Goal: Register for event/course

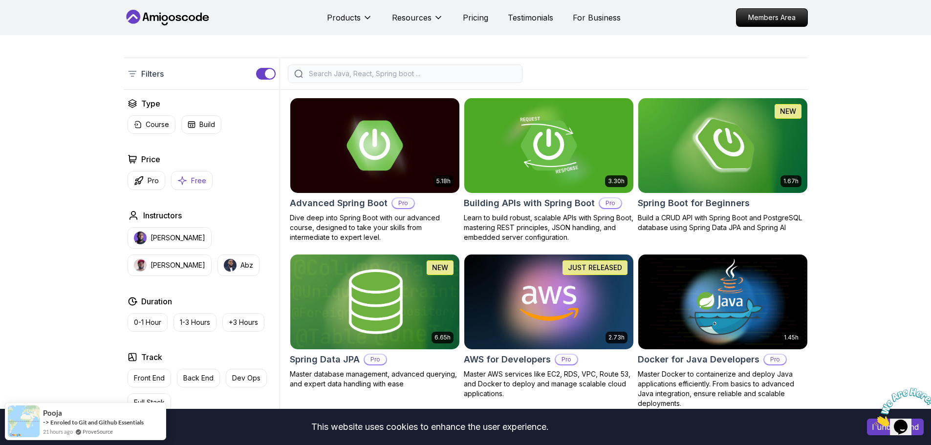
click at [189, 186] on button "Free" at bounding box center [192, 180] width 42 height 19
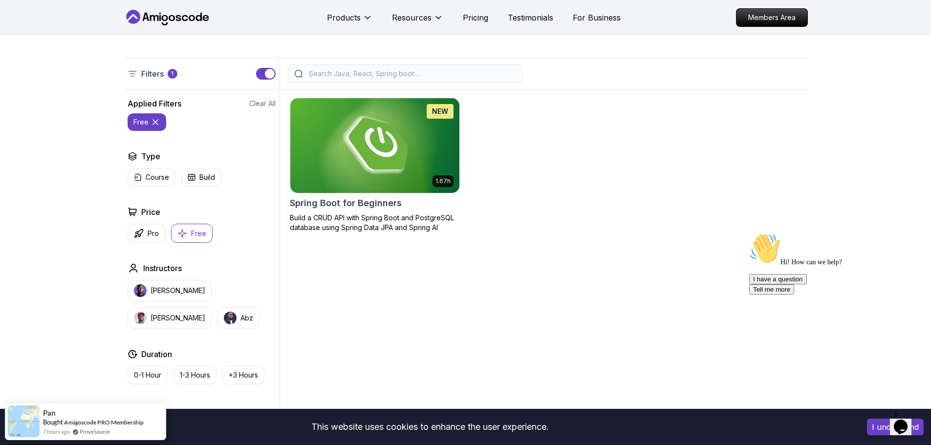
click at [331, 200] on h2 "Spring Boot for Beginners" at bounding box center [346, 203] width 112 height 14
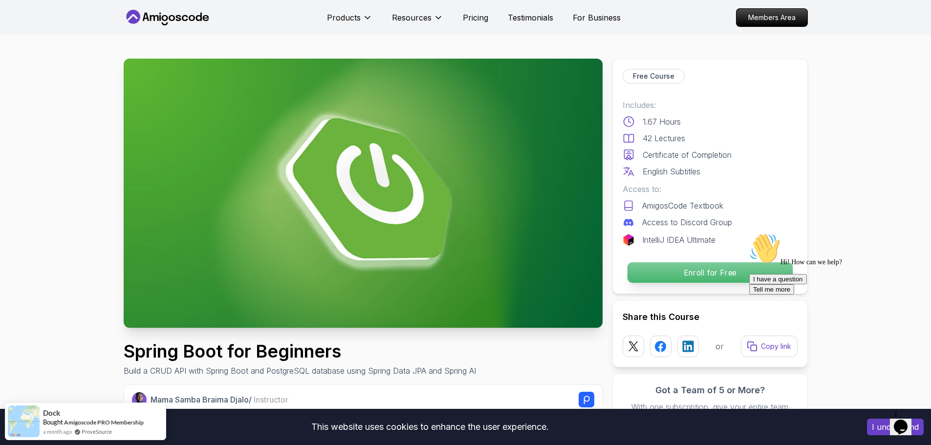
click at [647, 263] on p "Enroll for Free" at bounding box center [709, 272] width 165 height 21
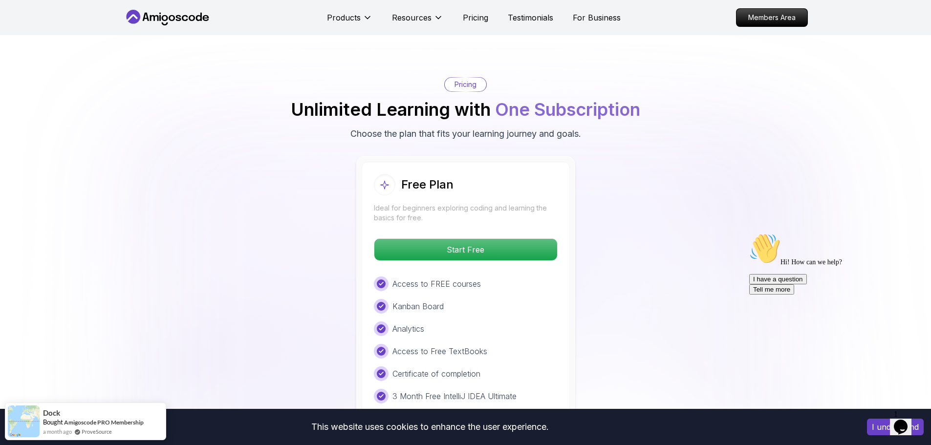
scroll to position [1919, 0]
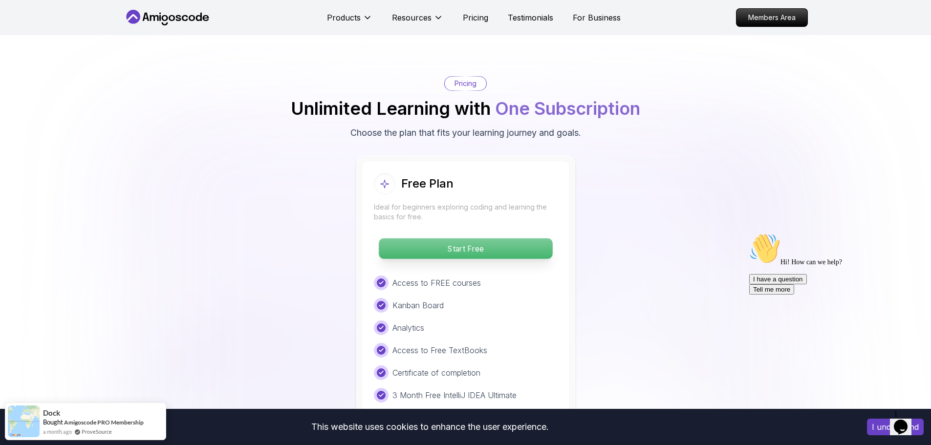
click at [474, 238] on p "Start Free" at bounding box center [465, 248] width 173 height 21
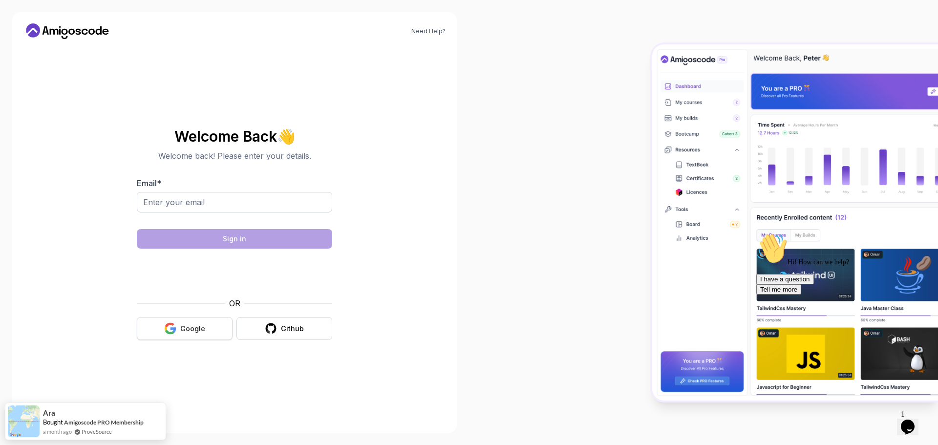
click at [199, 332] on div "Google" at bounding box center [192, 329] width 25 height 10
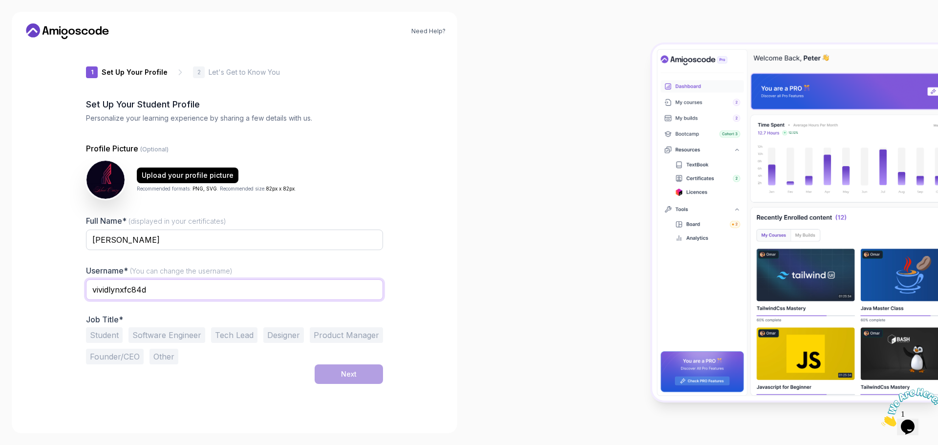
drag, startPoint x: 182, startPoint y: 284, endPoint x: 54, endPoint y: 284, distance: 128.5
click at [54, 284] on div "Need Help? 1 Set Up Your Profile 1 Set Up Your Profile 2 Let's Get to Know You …" at bounding box center [235, 223] width 446 height 422
type input "dgkhoa279"
click at [118, 332] on button "Student" at bounding box center [104, 335] width 37 height 16
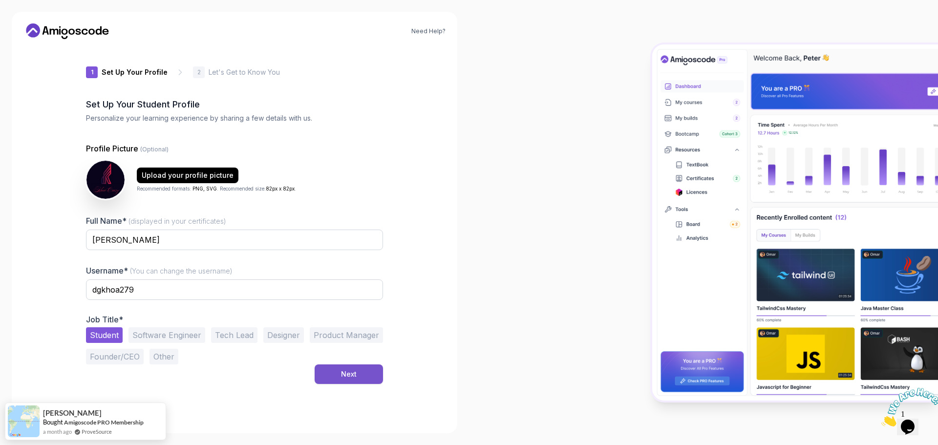
click at [340, 373] on button "Next" at bounding box center [349, 374] width 68 height 20
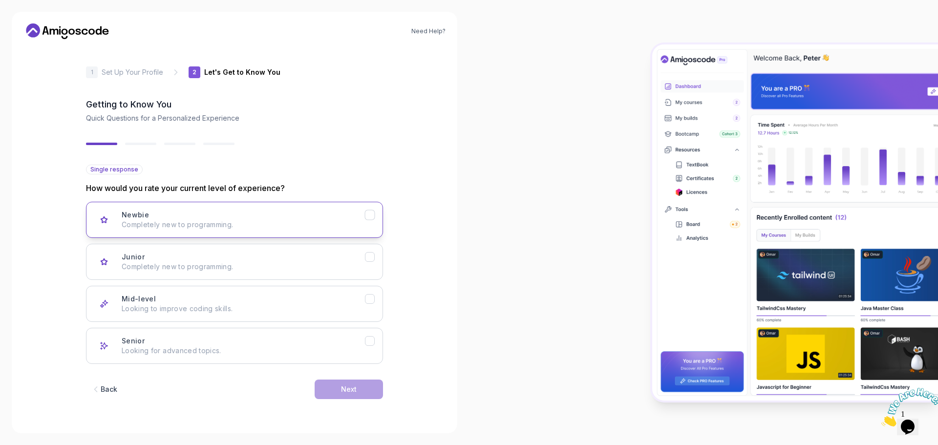
click at [247, 218] on div "Newbie Completely new to programming." at bounding box center [243, 220] width 243 height 20
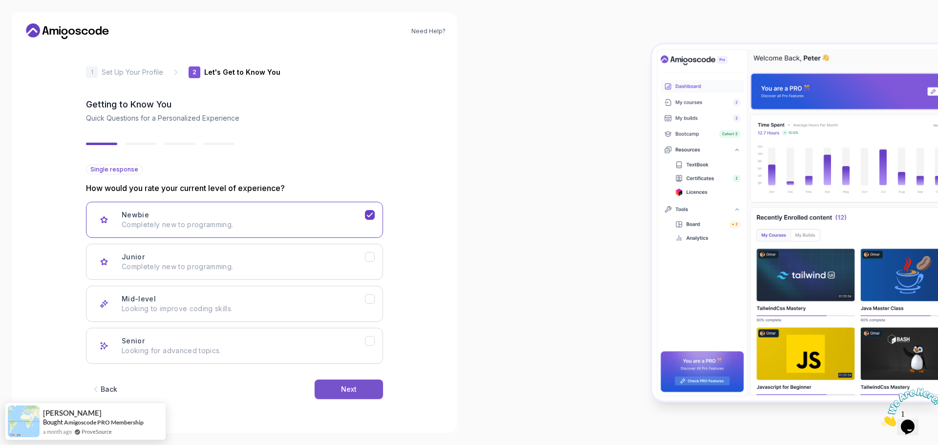
click at [332, 382] on button "Next" at bounding box center [349, 390] width 68 height 20
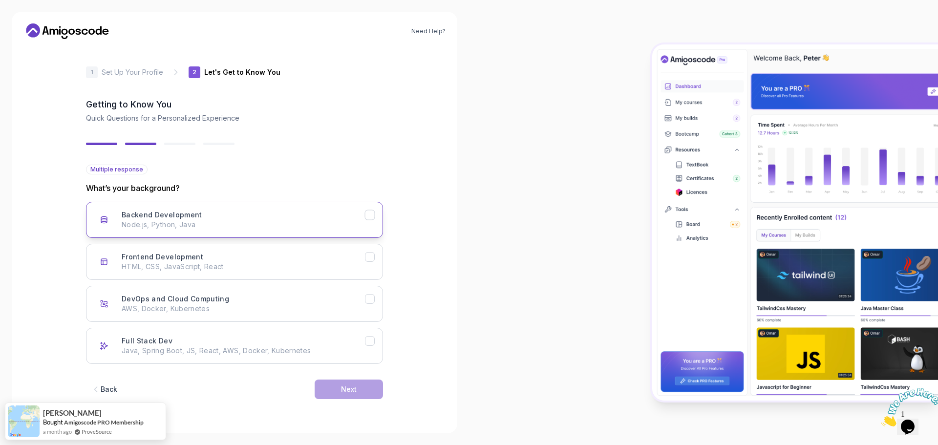
click at [263, 213] on div "Backend Development Node.js, Python, Java" at bounding box center [243, 220] width 243 height 20
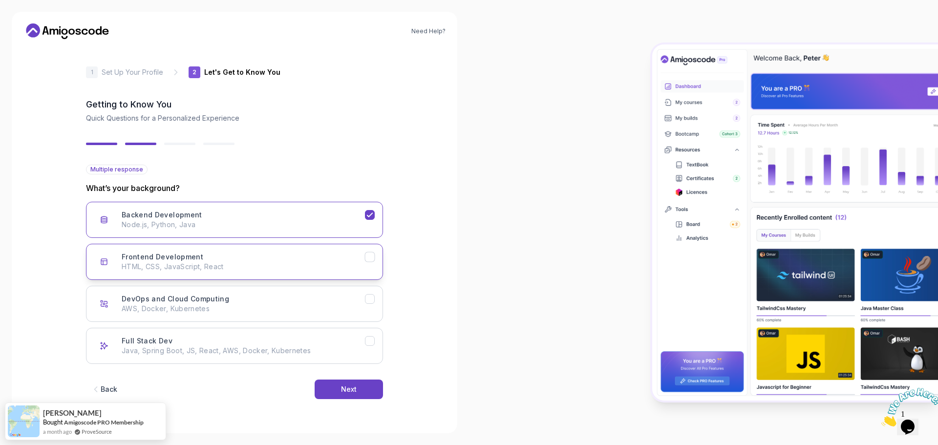
click at [357, 252] on button "Frontend Development HTML, CSS, JavaScript, React" at bounding box center [234, 262] width 297 height 36
click at [364, 350] on p "Java, Spring Boot, JS, React, AWS, Docker, Kubernetes" at bounding box center [243, 351] width 243 height 10
click at [349, 392] on div "Next" at bounding box center [349, 390] width 16 height 10
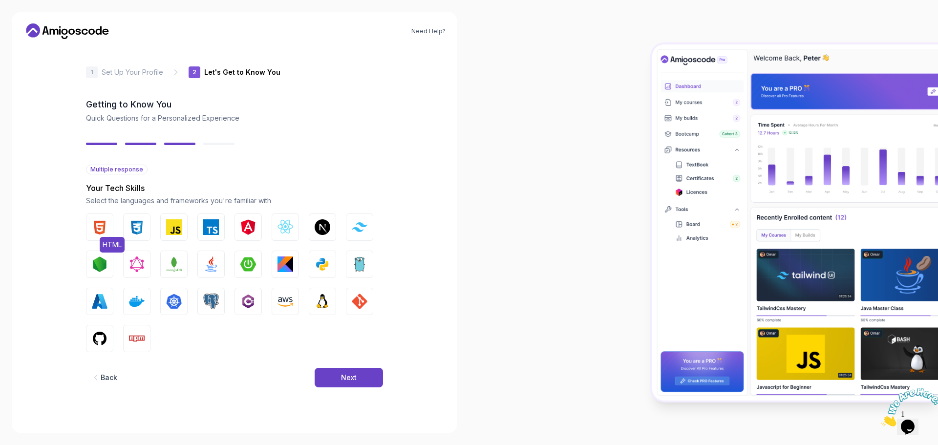
click at [102, 225] on img "button" at bounding box center [100, 227] width 16 height 16
click at [139, 225] on img "button" at bounding box center [137, 227] width 16 height 16
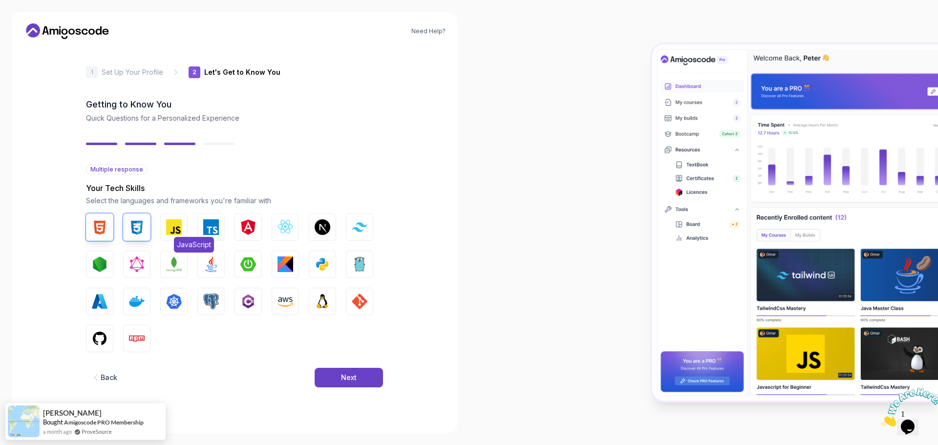
click at [181, 225] on img "button" at bounding box center [174, 227] width 16 height 16
click at [283, 227] on img "button" at bounding box center [286, 227] width 16 height 16
click at [93, 265] on img "button" at bounding box center [100, 265] width 16 height 16
click at [181, 264] on img "button" at bounding box center [174, 265] width 16 height 16
click at [209, 264] on img "button" at bounding box center [211, 265] width 16 height 16
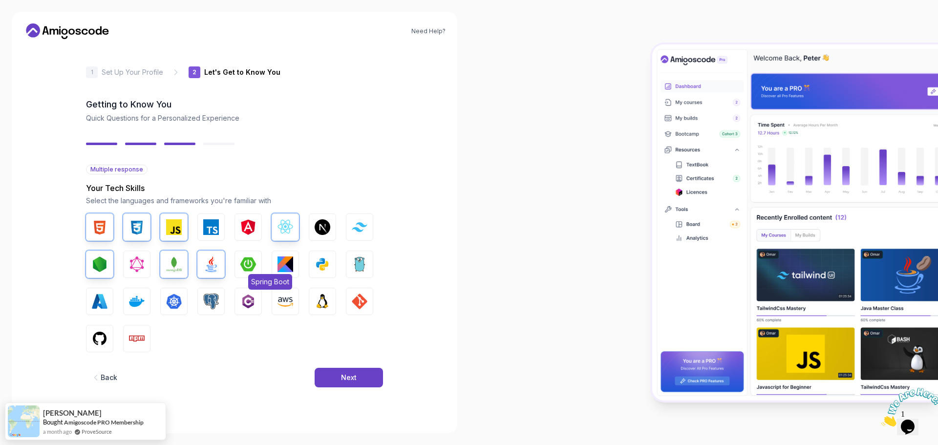
click at [256, 265] on img "button" at bounding box center [248, 265] width 16 height 16
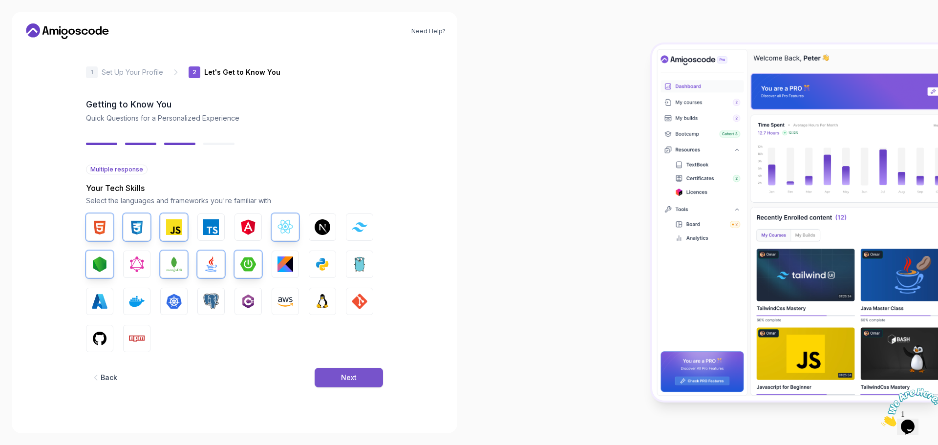
click at [345, 381] on div "Next" at bounding box center [349, 378] width 16 height 10
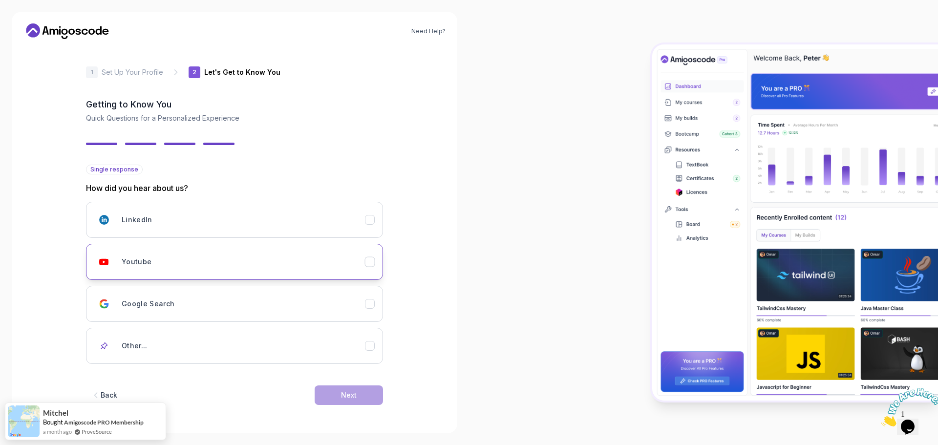
click at [365, 264] on icon "Youtube" at bounding box center [369, 261] width 9 height 9
click at [339, 402] on button "Next" at bounding box center [349, 395] width 68 height 20
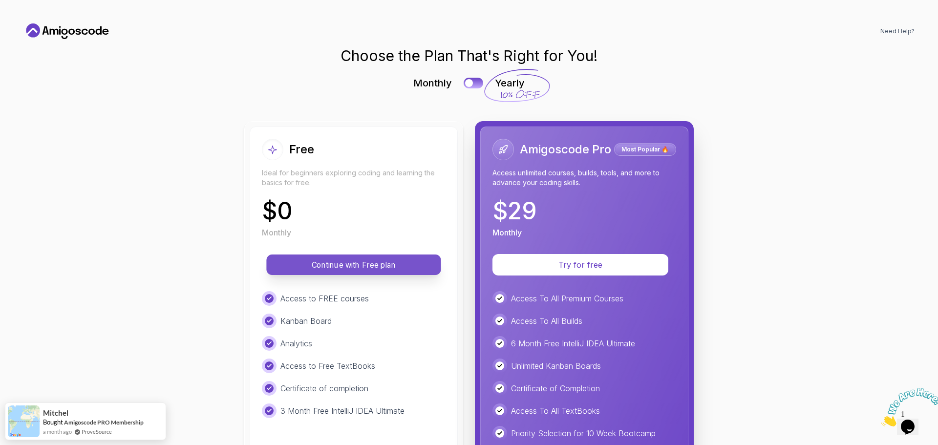
click at [342, 271] on button "Continue with Free plan" at bounding box center [353, 265] width 174 height 21
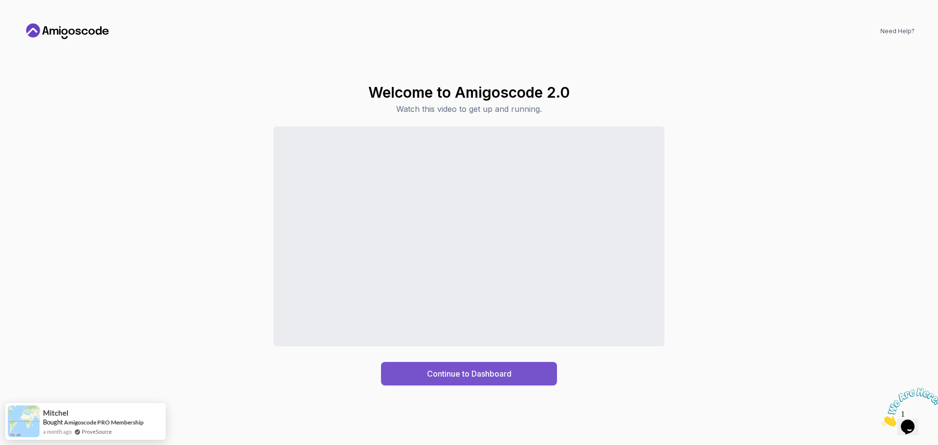
click at [409, 379] on button "Continue to Dashboard" at bounding box center [469, 373] width 176 height 23
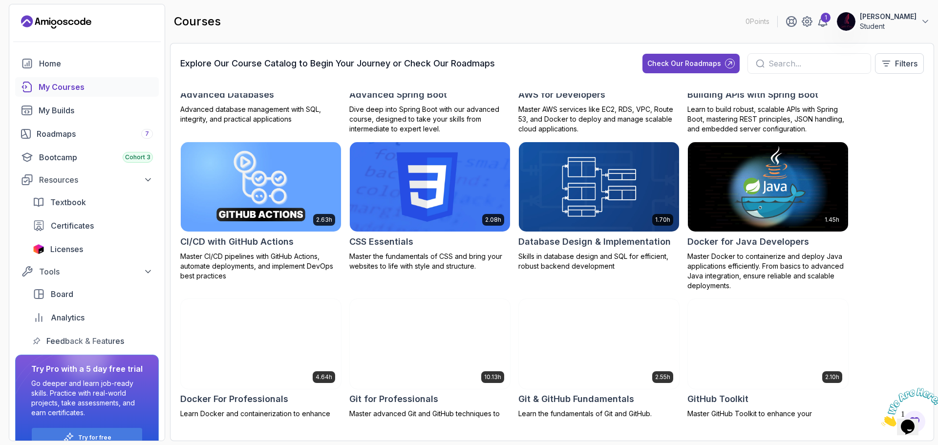
scroll to position [98, 0]
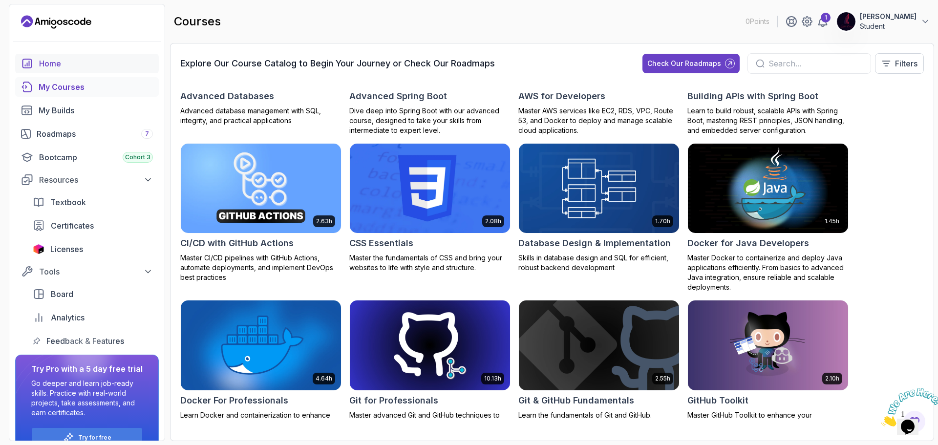
click at [53, 64] on div "Home" at bounding box center [96, 64] width 114 height 12
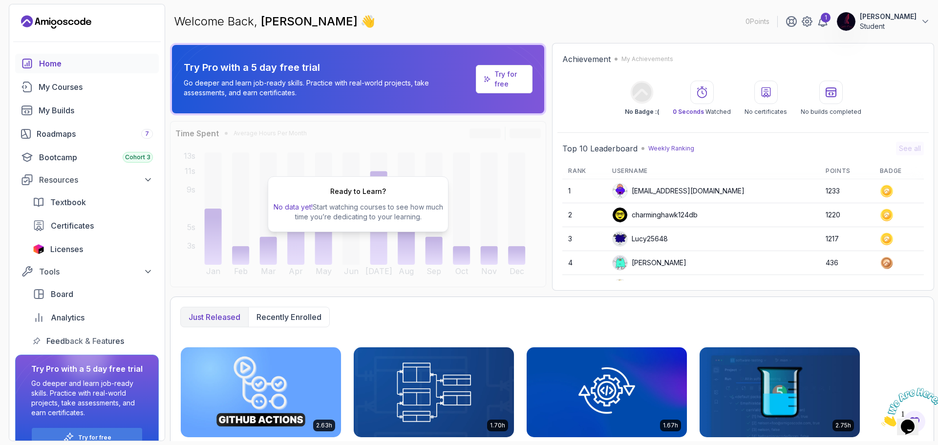
click at [27, 21] on icon "Landing page" at bounding box center [27, 21] width 12 height 12
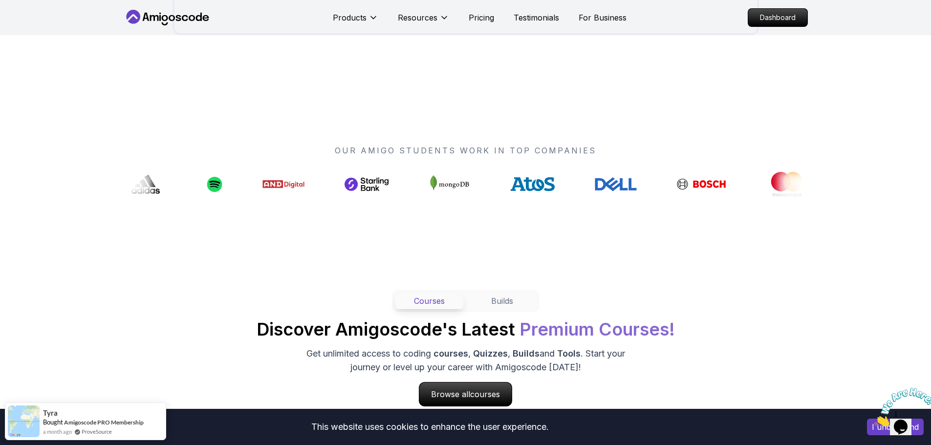
scroll to position [684, 0]
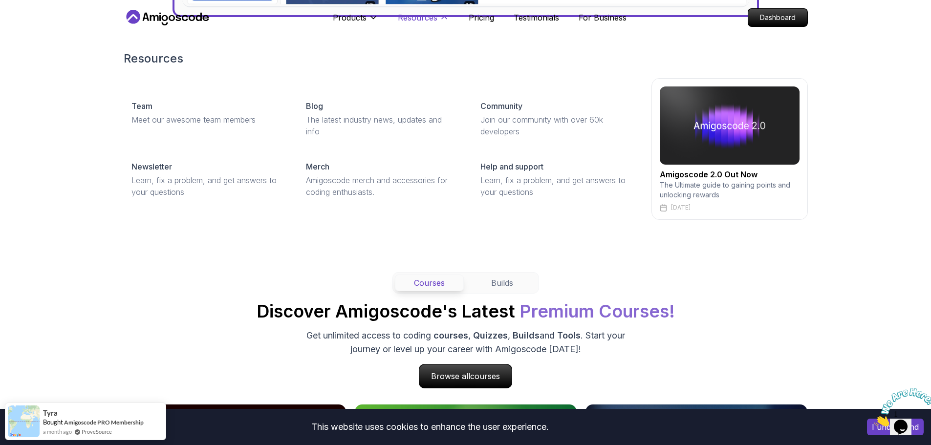
click at [423, 21] on p "Resources" at bounding box center [418, 18] width 40 height 12
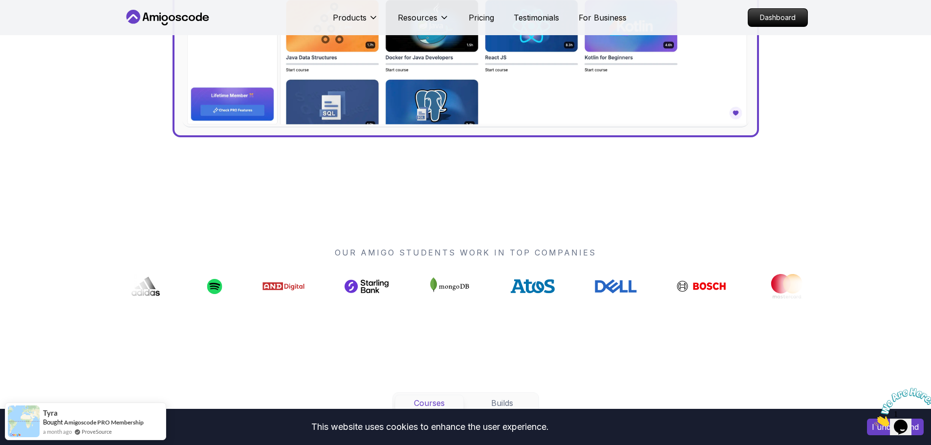
scroll to position [293, 0]
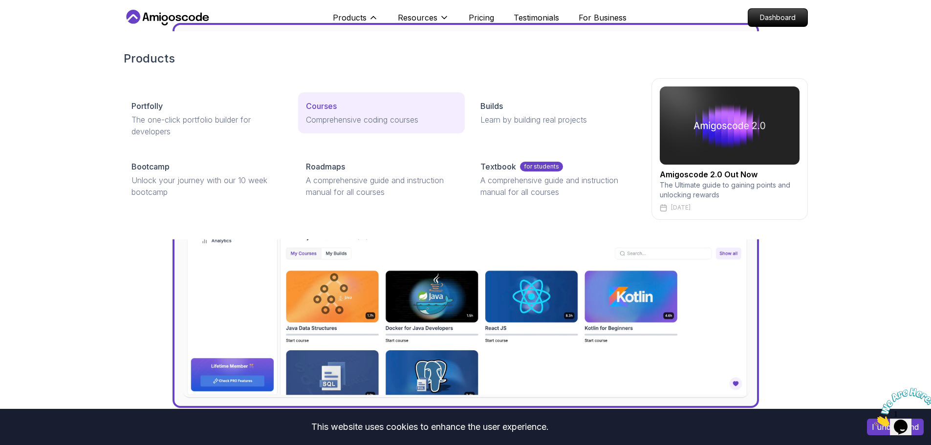
click at [325, 108] on p "Courses" at bounding box center [321, 106] width 31 height 12
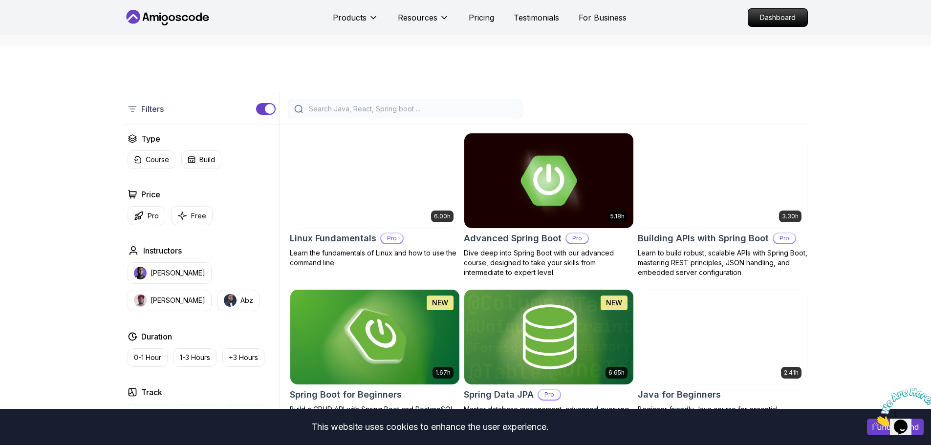
scroll to position [195, 0]
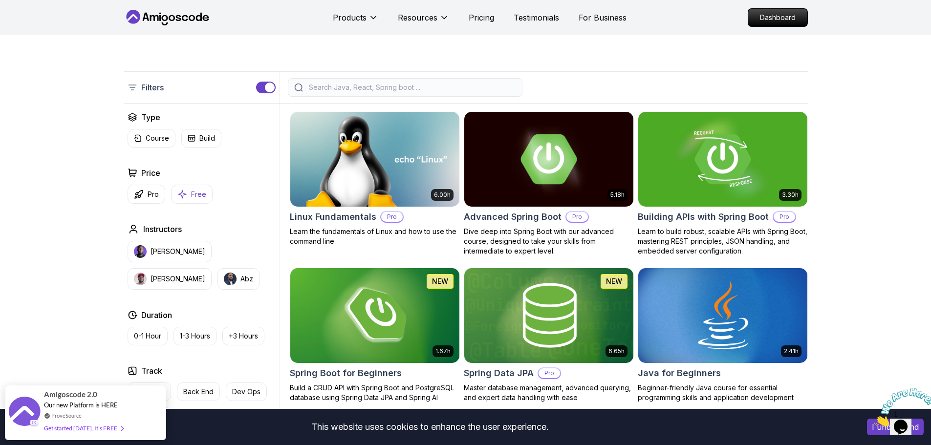
click at [197, 193] on p "Free" at bounding box center [198, 195] width 15 height 10
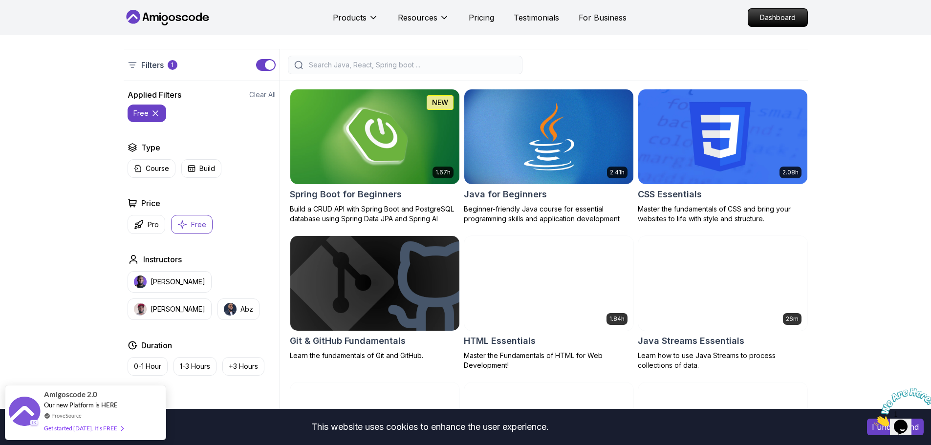
scroll to position [195, 0]
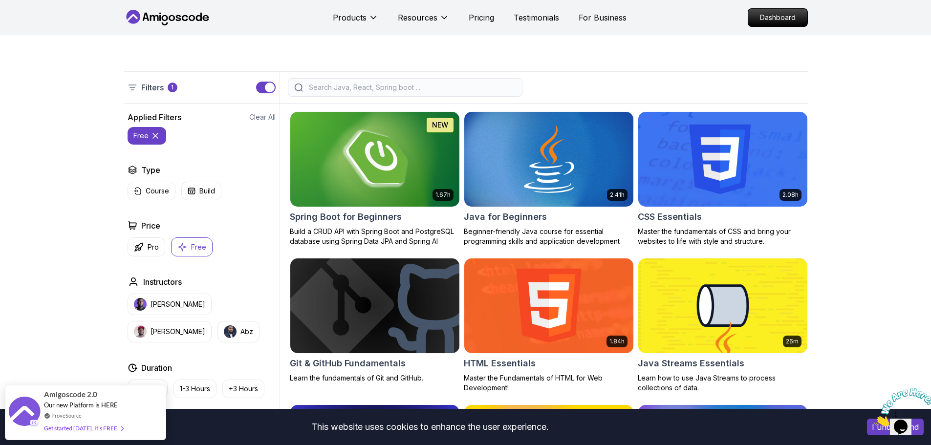
click at [428, 164] on img at bounding box center [374, 158] width 177 height 99
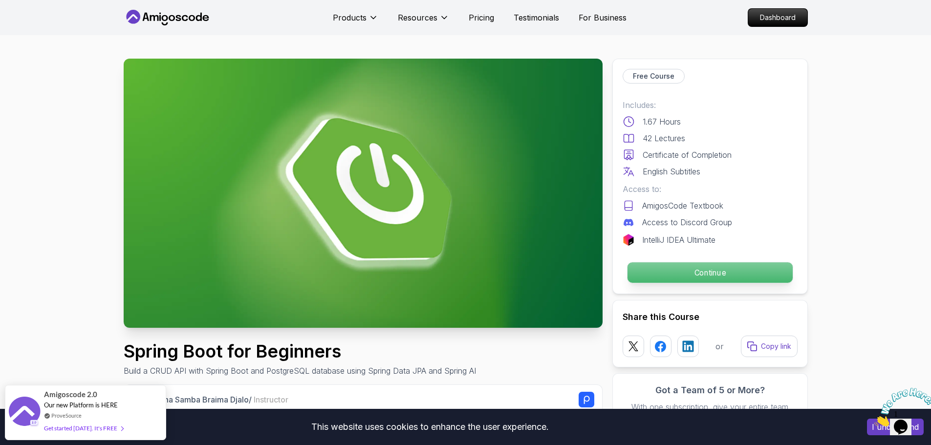
click at [685, 271] on p "Continue" at bounding box center [709, 272] width 165 height 21
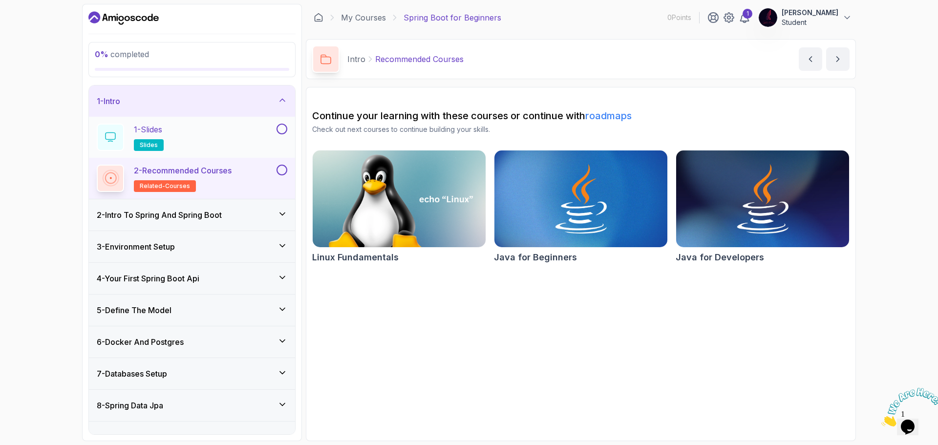
click at [240, 140] on div "1 - Slides slides" at bounding box center [186, 137] width 178 height 27
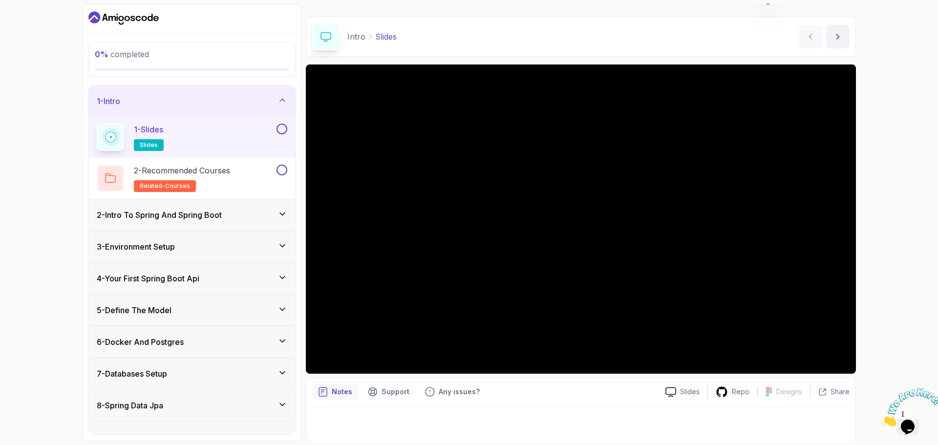
scroll to position [23, 0]
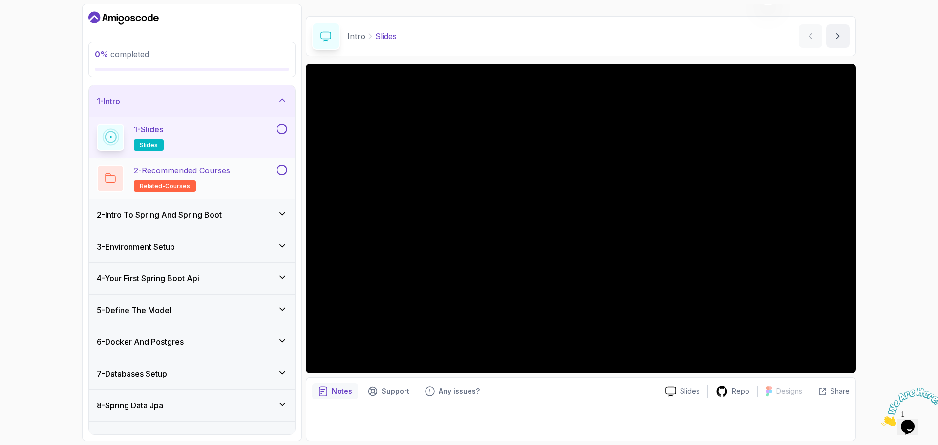
click at [192, 173] on p "2 - Recommended Courses" at bounding box center [182, 171] width 96 height 12
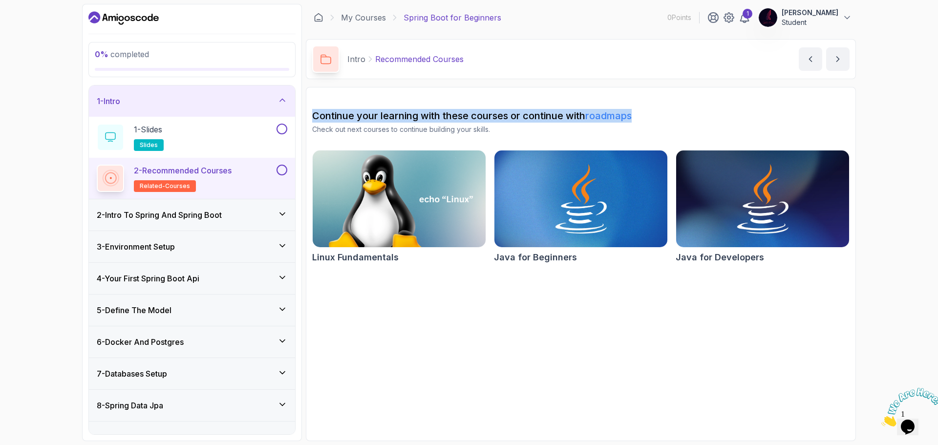
drag, startPoint x: 311, startPoint y: 114, endPoint x: 671, endPoint y: 116, distance: 360.1
click at [671, 116] on section "Continue your learning with these courses or continue with roadmaps Check out n…" at bounding box center [581, 264] width 550 height 354
click at [471, 127] on img at bounding box center [474, 129] width 11 height 11
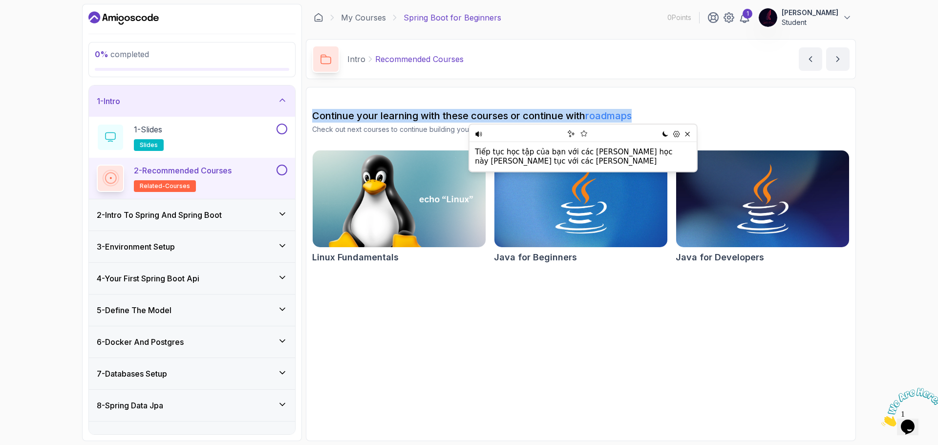
click at [172, 219] on h3 "2 - Intro To Spring And Spring Boot" at bounding box center [159, 215] width 125 height 12
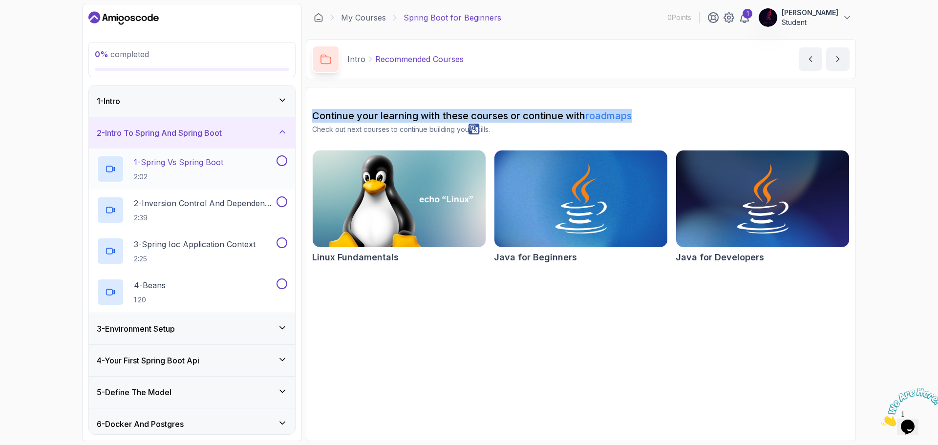
click at [215, 165] on p "1 - Spring Vs Spring Boot" at bounding box center [178, 162] width 89 height 12
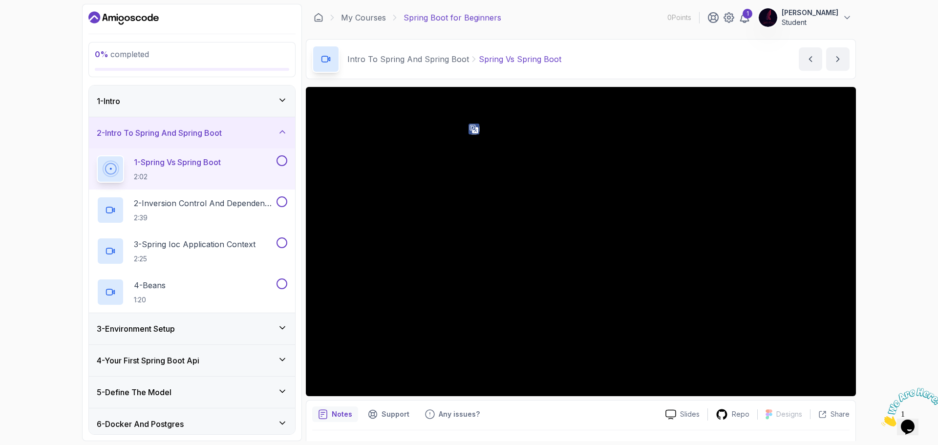
click at [814, 400] on div "Slides Repo Designs Design not available Share Notes Support Any issues? Slides…" at bounding box center [581, 275] width 550 height 377
click at [176, 212] on h2 "2 - Inversion Control And Dependency Injection 2:39" at bounding box center [204, 209] width 141 height 25
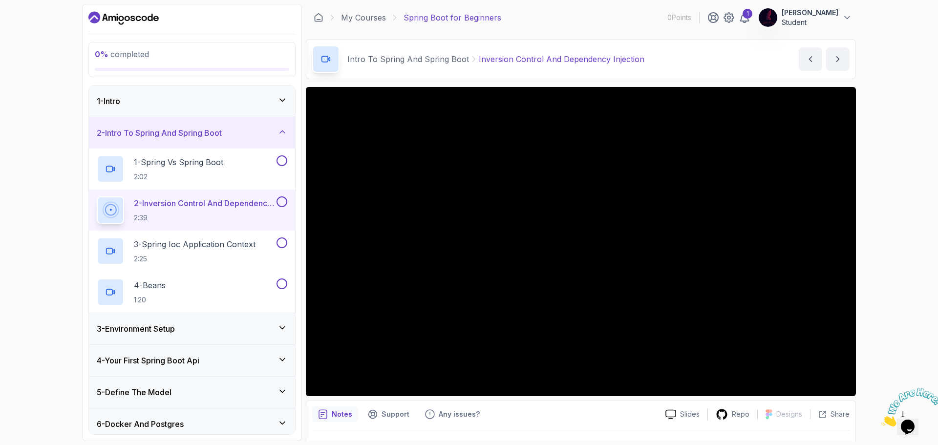
click at [212, 324] on div "3 - Environment Setup" at bounding box center [192, 329] width 191 height 12
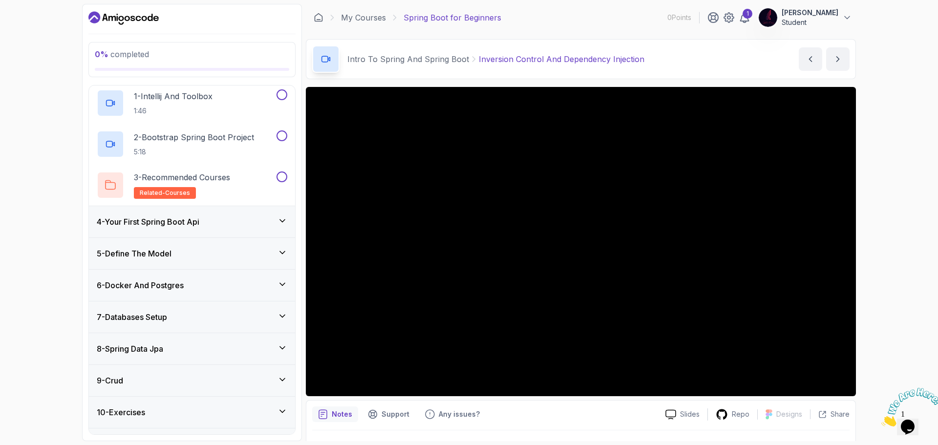
click at [199, 223] on h3 "4 - Your First Spring Boot Api" at bounding box center [148, 222] width 103 height 12
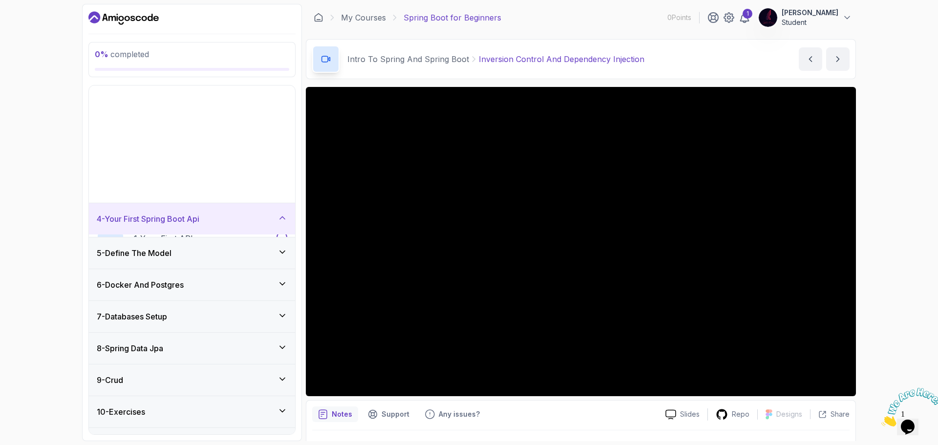
scroll to position [32, 0]
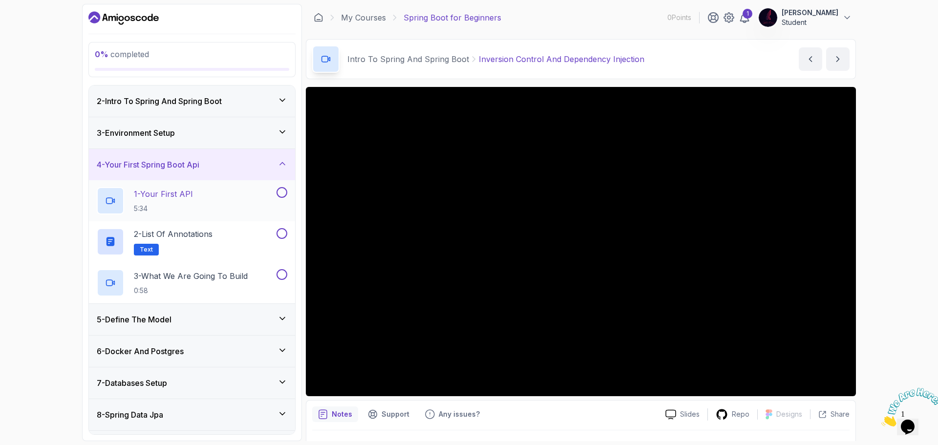
click at [209, 196] on div "1 - Your First API 5:34" at bounding box center [186, 200] width 178 height 27
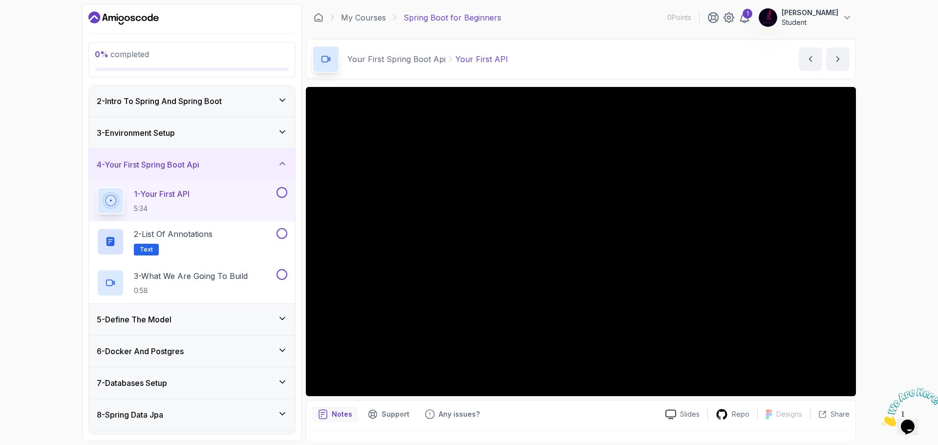
click at [153, 135] on h3 "3 - Environment Setup" at bounding box center [136, 133] width 78 height 12
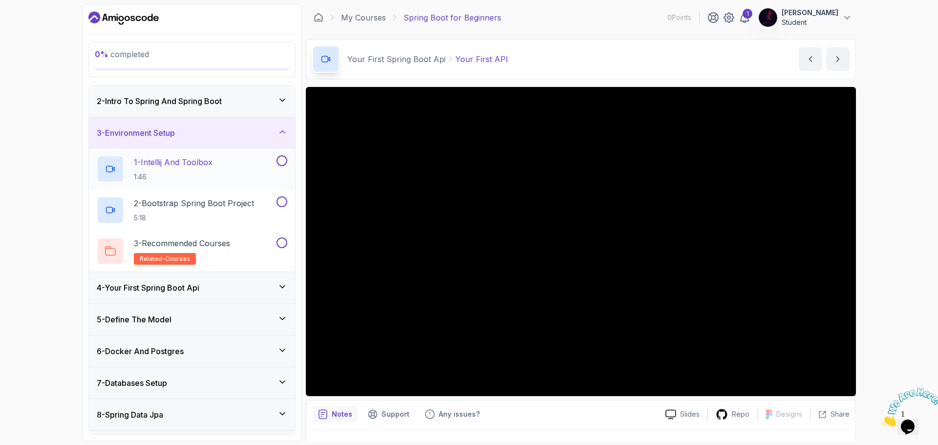
click at [162, 162] on p "1 - Intellij And Toolbox" at bounding box center [173, 162] width 79 height 12
click at [189, 207] on p "2 - Bootstrap Spring Boot Project" at bounding box center [194, 203] width 120 height 12
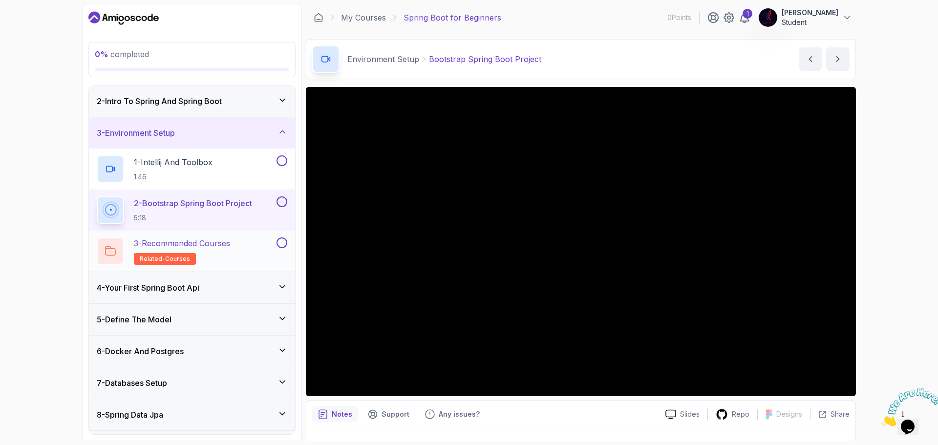
click at [224, 255] on h2 "3 - Recommended Courses related-courses" at bounding box center [182, 250] width 96 height 27
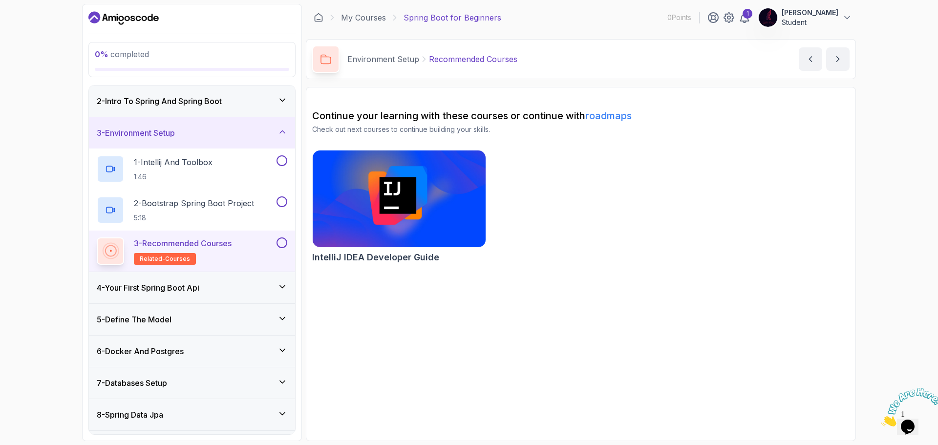
click at [184, 288] on h3 "4 - Your First Spring Boot Api" at bounding box center [148, 288] width 103 height 12
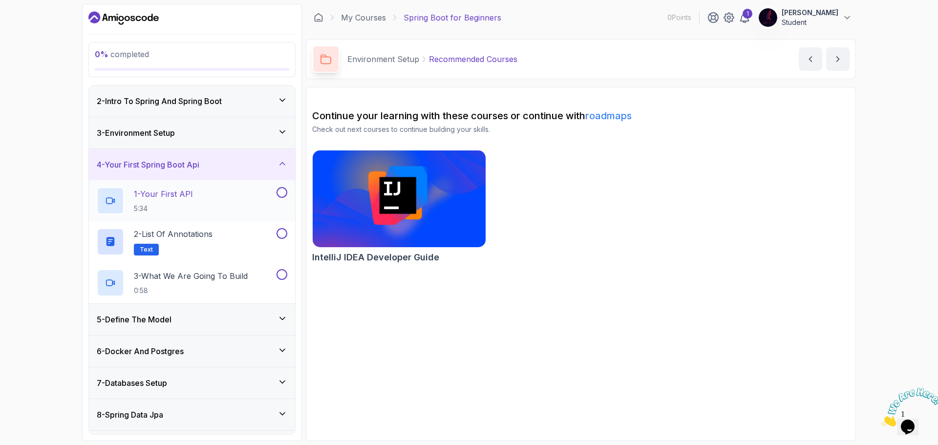
click at [179, 194] on p "1 - Your First API" at bounding box center [163, 194] width 59 height 12
